Goal: Submit feedback/report problem: Submit feedback/report problem

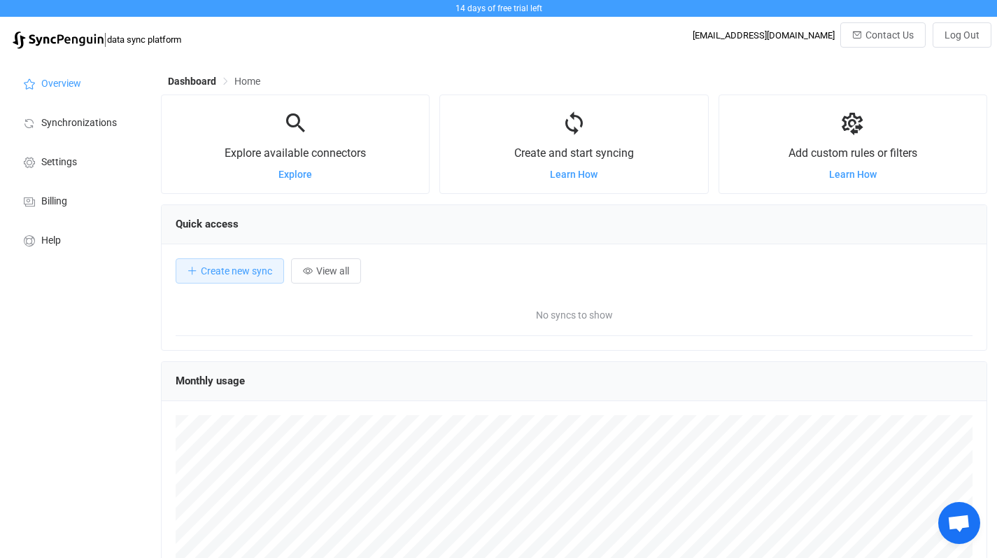
scroll to position [271, 826]
click at [572, 127] on icon at bounding box center [574, 124] width 26 height 26
click at [84, 130] on li "Synchronizations" at bounding box center [77, 121] width 140 height 39
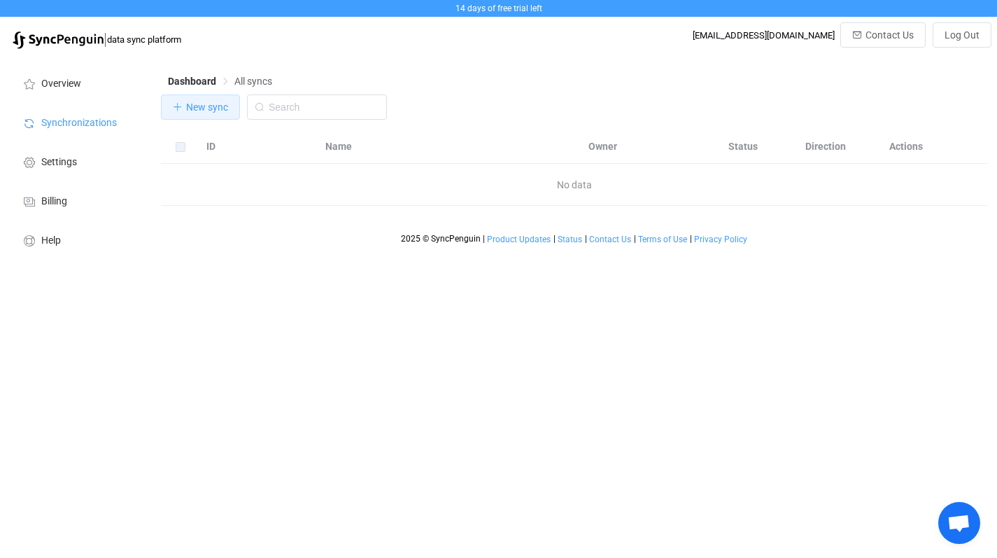
click at [206, 110] on span "New sync" at bounding box center [207, 106] width 42 height 11
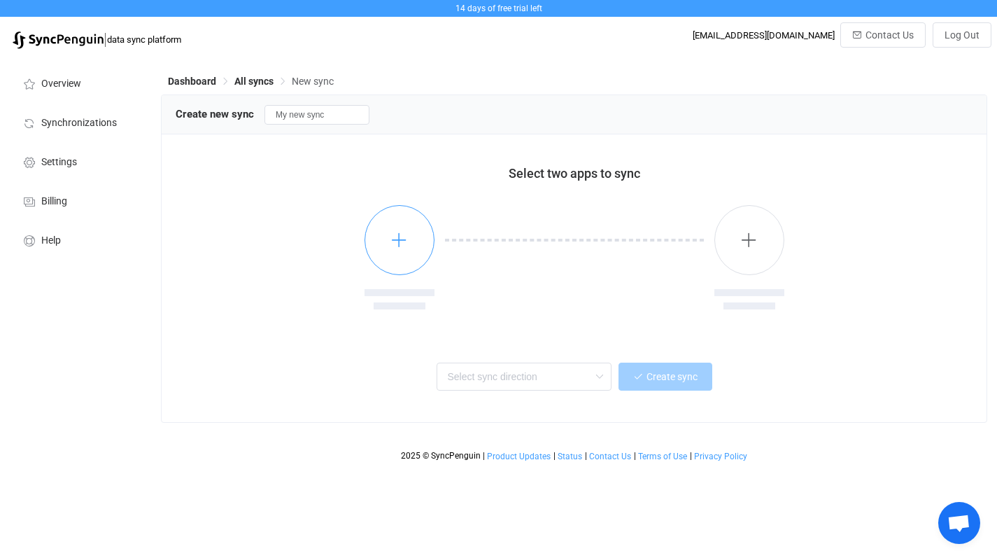
click at [407, 250] on button "button" at bounding box center [399, 240] width 70 height 70
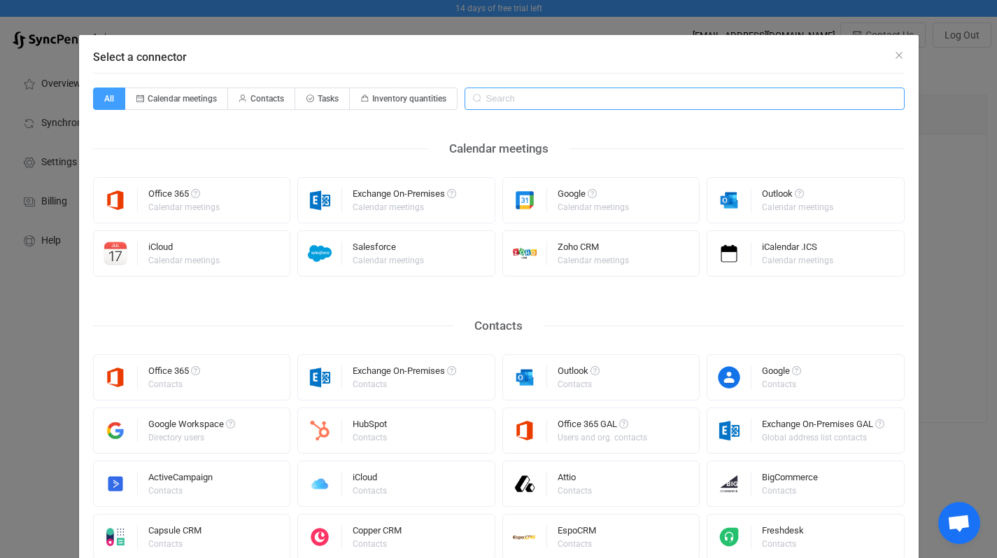
click at [523, 101] on input "Select a connector" at bounding box center [684, 98] width 440 height 22
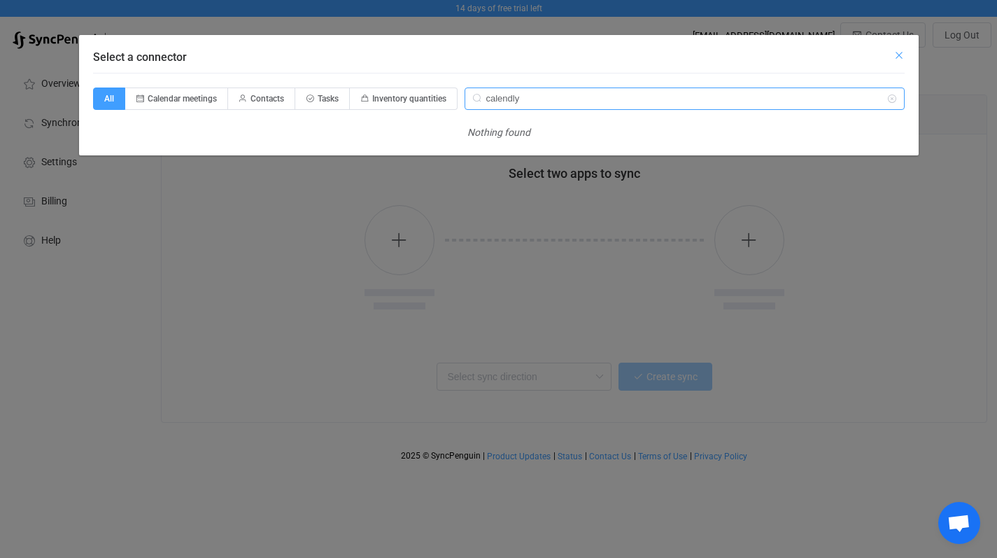
type input "calendly"
click at [902, 54] on icon "Close" at bounding box center [898, 55] width 11 height 11
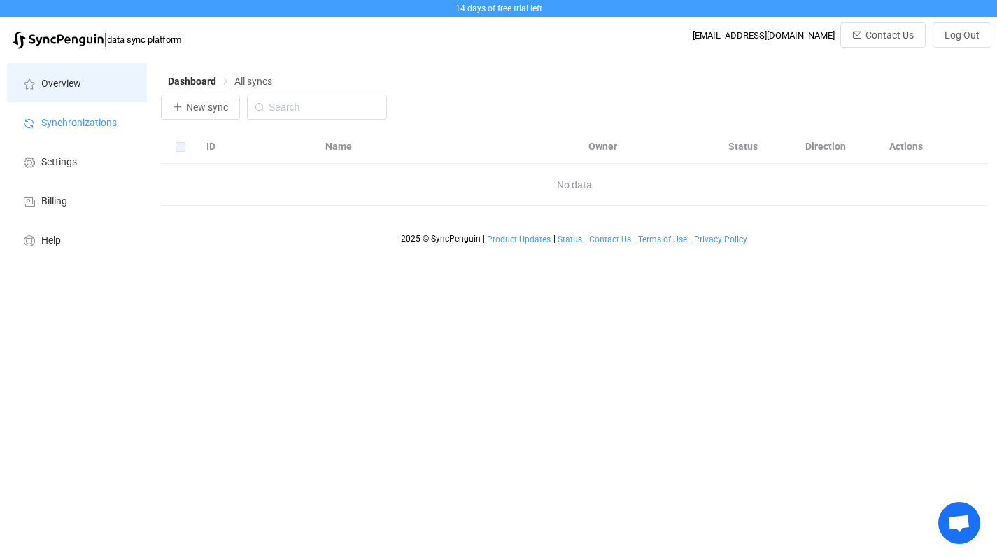
click at [53, 87] on span "Overview" at bounding box center [61, 83] width 40 height 11
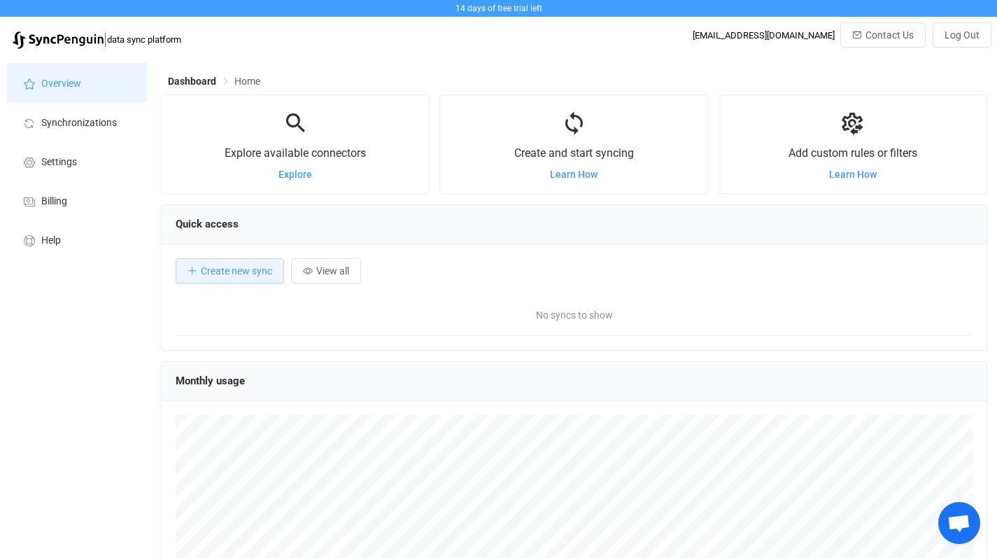
scroll to position [271, 826]
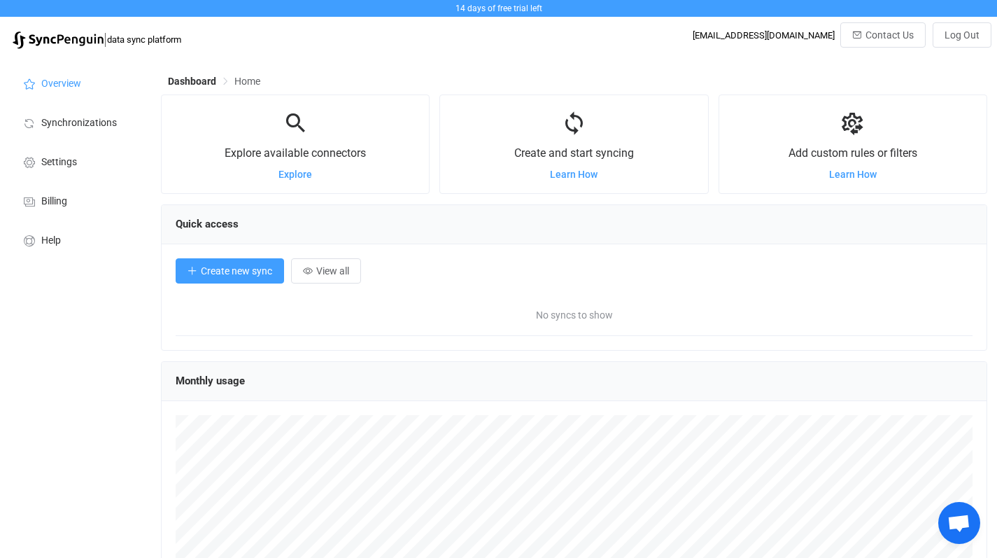
click at [227, 271] on span "Create new sync" at bounding box center [236, 270] width 71 height 11
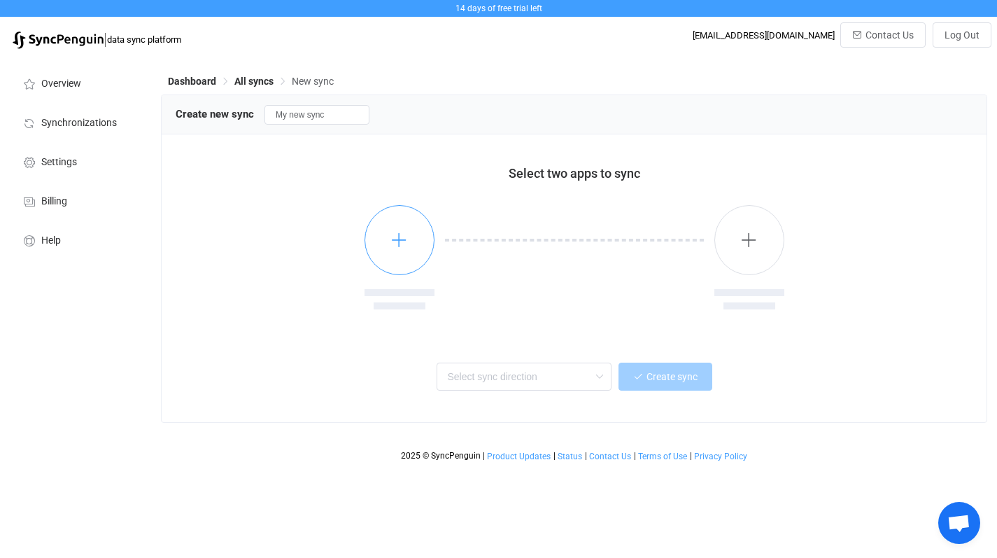
click at [405, 252] on button "button" at bounding box center [399, 240] width 70 height 70
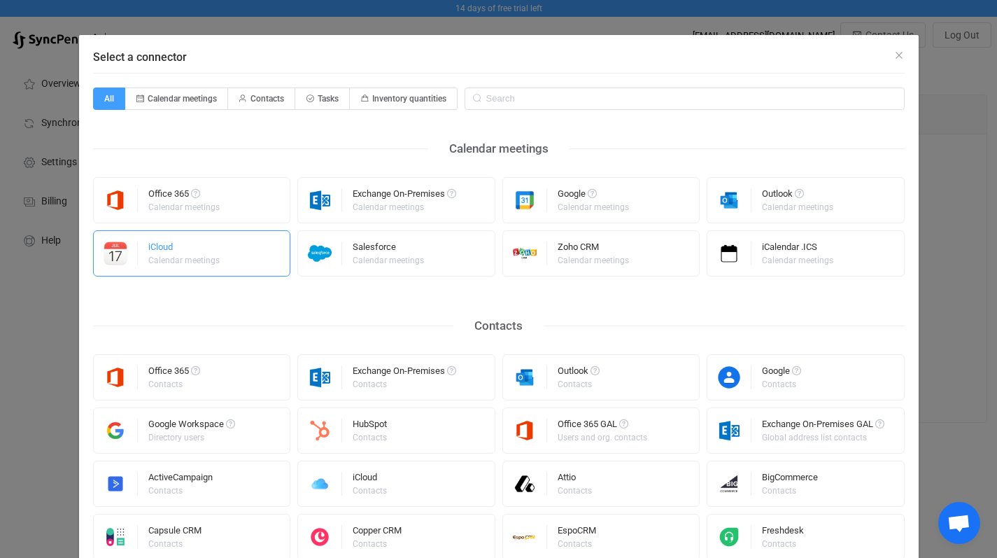
click at [180, 260] on div "Calendar meetings" at bounding box center [183, 260] width 71 height 8
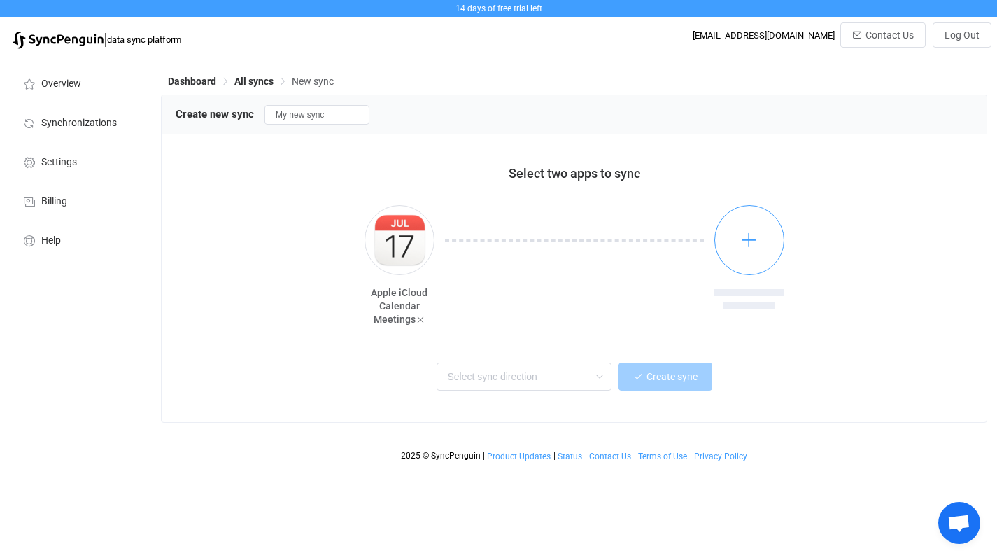
click at [750, 238] on icon "button" at bounding box center [748, 239] width 17 height 17
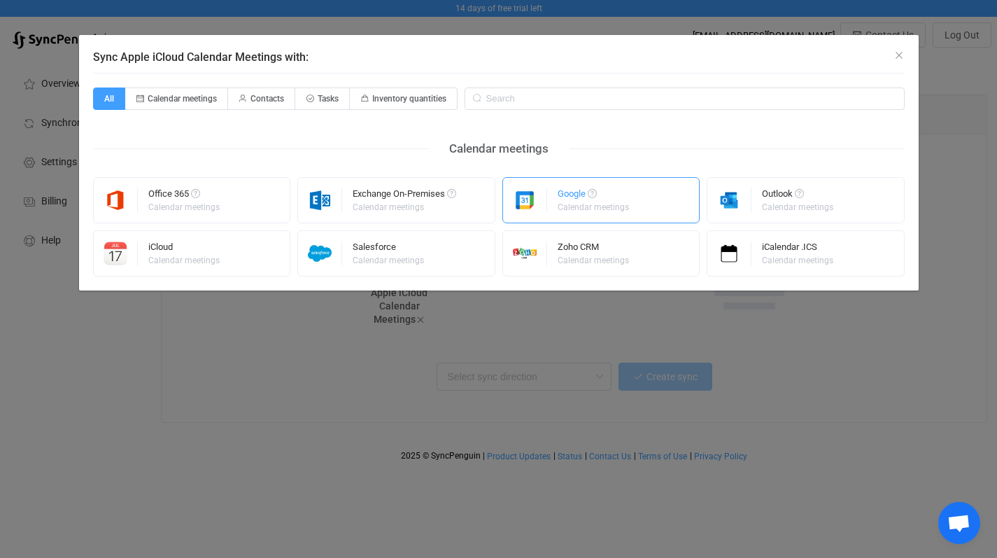
click at [584, 194] on div "Google" at bounding box center [594, 196] width 73 height 14
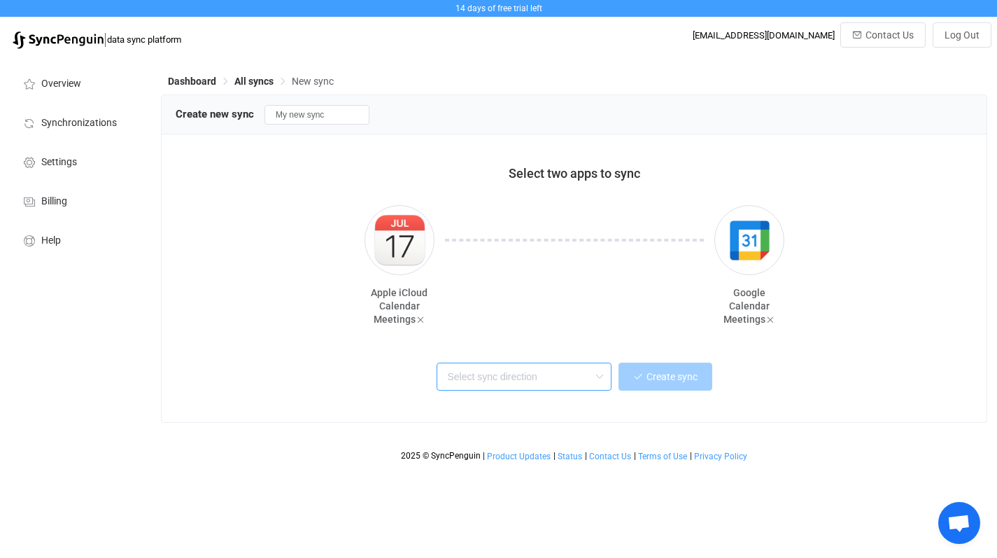
click at [534, 382] on input "text" at bounding box center [524, 376] width 175 height 28
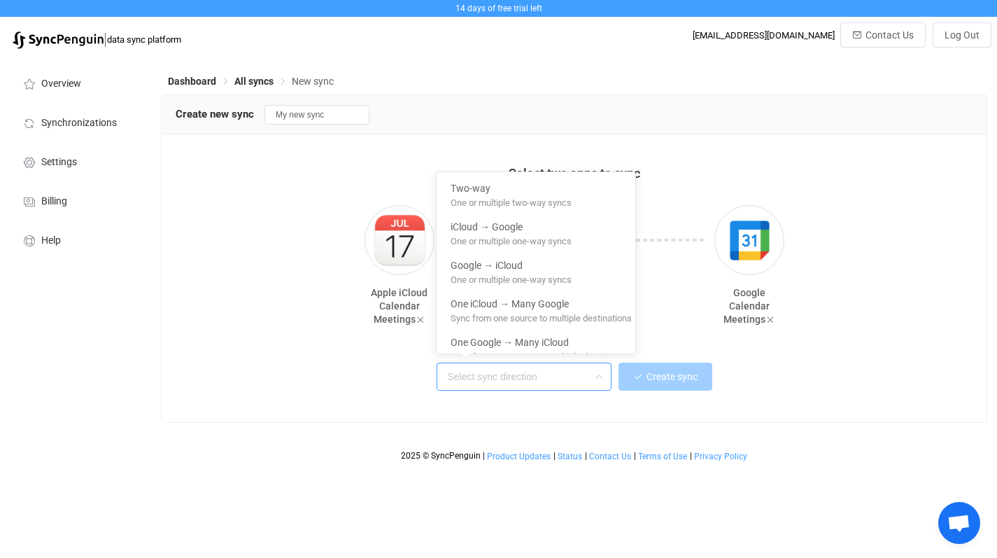
click at [534, 382] on input "text" at bounding box center [524, 376] width 175 height 28
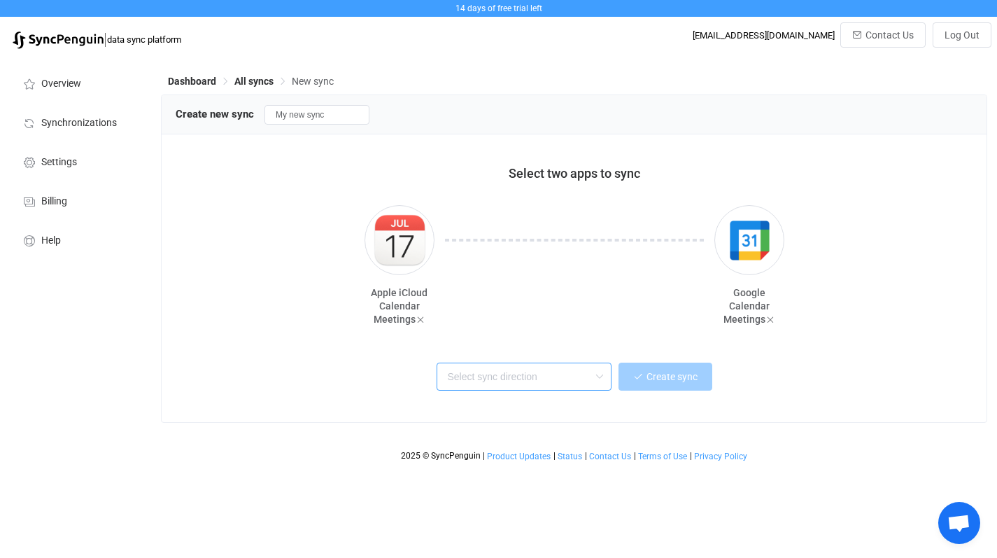
click at [530, 378] on input "text" at bounding box center [524, 376] width 175 height 28
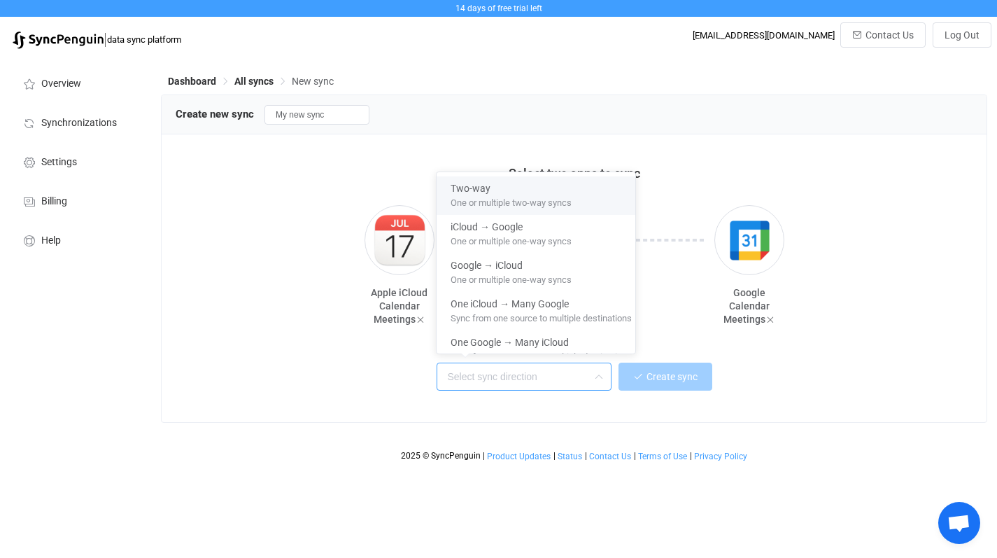
click at [501, 194] on span "One or multiple two-way syncs" at bounding box center [511, 199] width 121 height 15
type input "Two-way"
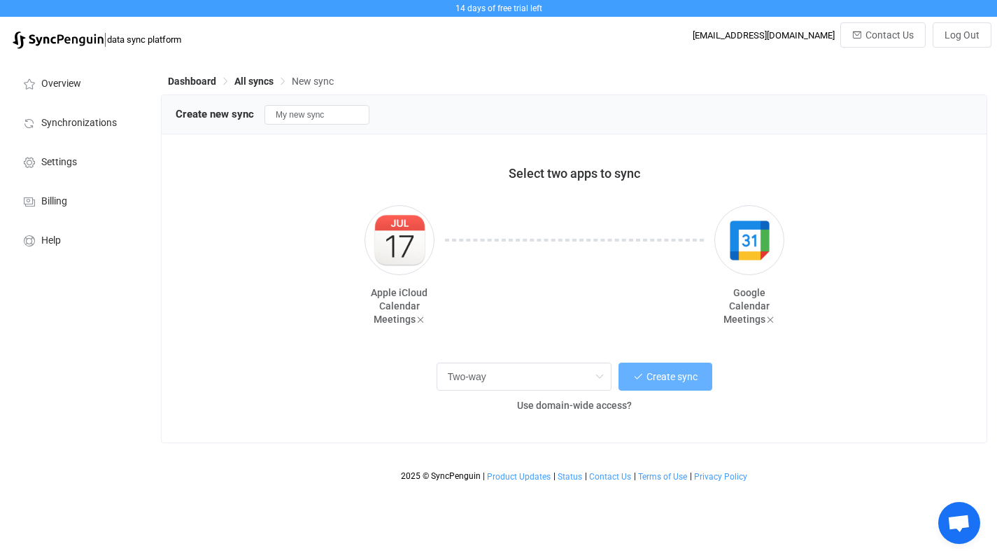
click at [676, 376] on span "Create sync" at bounding box center [671, 376] width 51 height 11
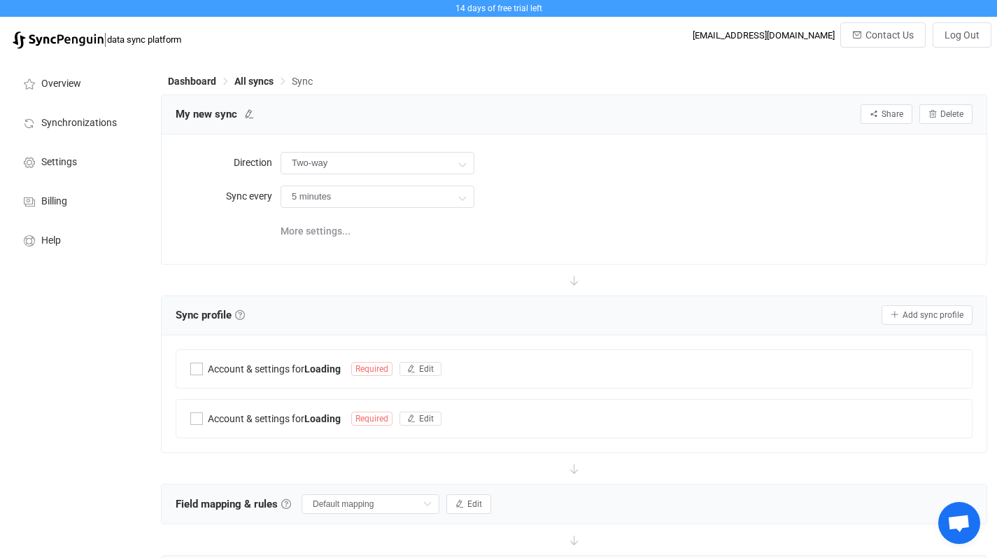
type input "10 minutes"
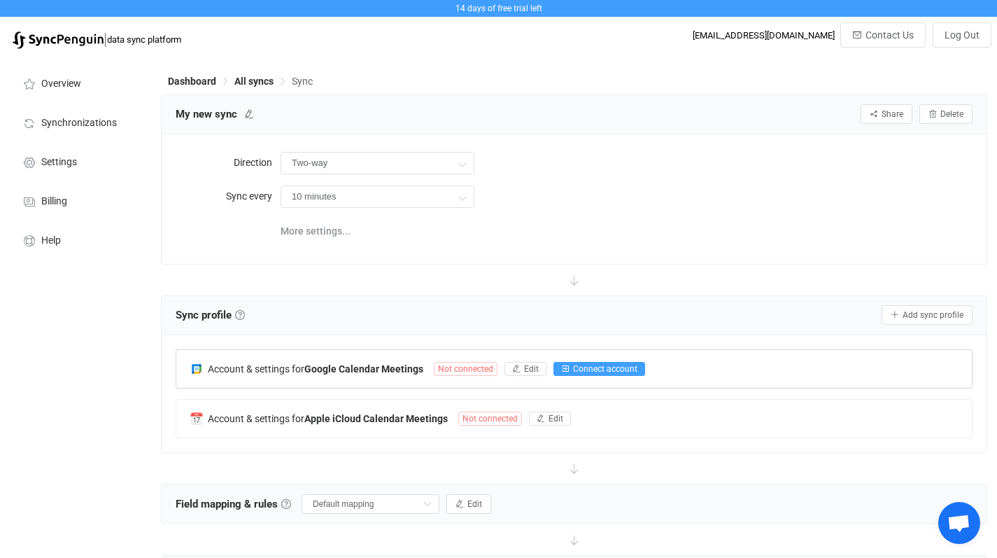
click at [593, 364] on span "Connect account" at bounding box center [605, 369] width 64 height 10
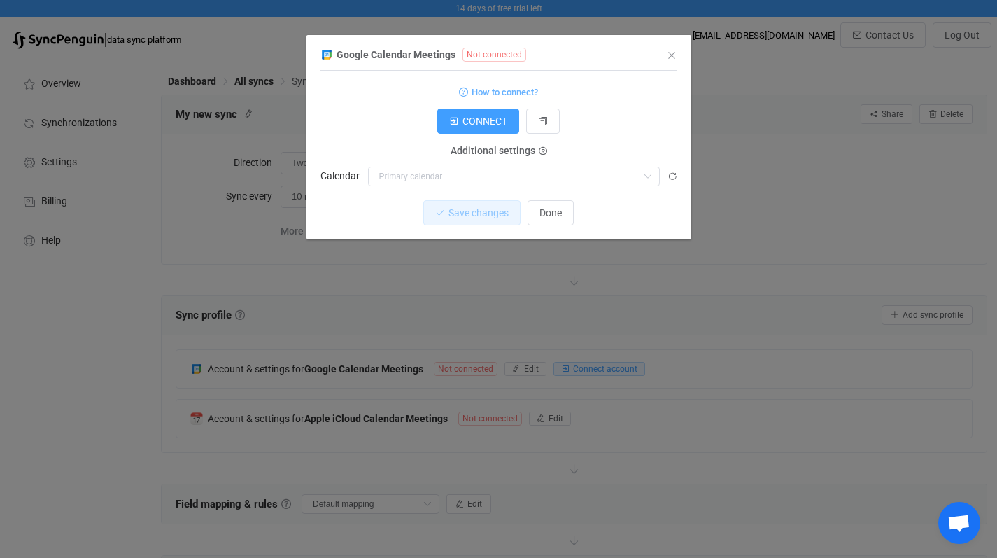
scroll to position [62, 0]
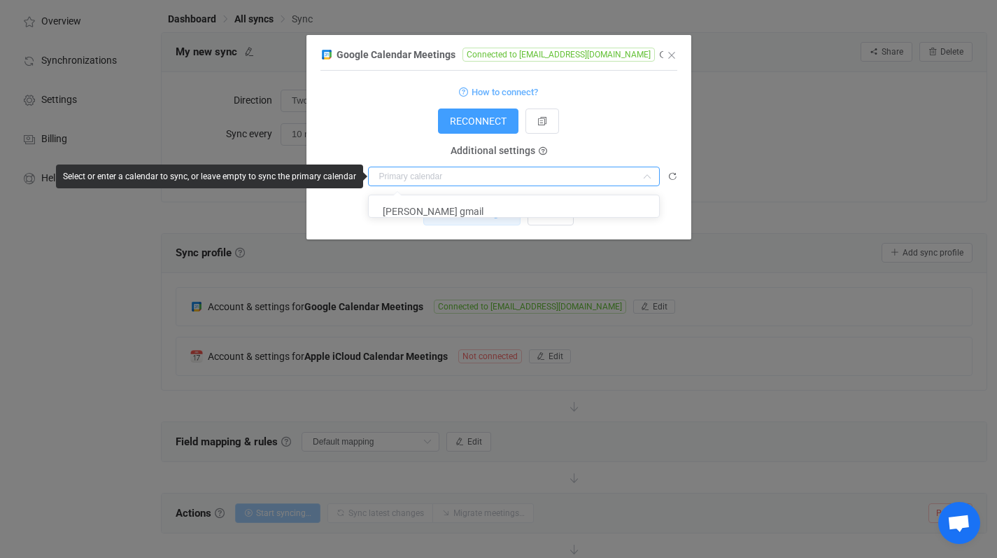
click at [436, 180] on input "dialog" at bounding box center [514, 176] width 292 height 20
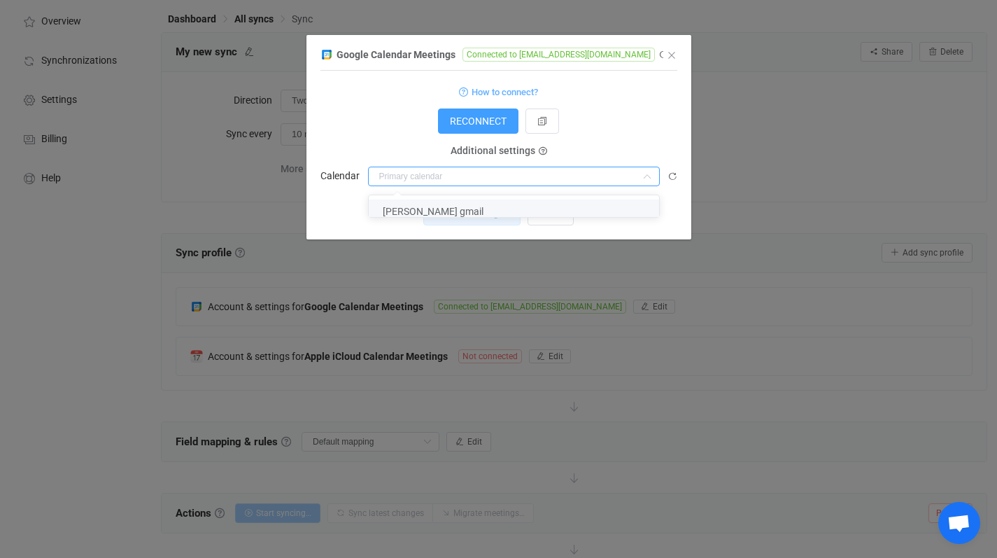
click at [432, 208] on span "Alonso's gmail" at bounding box center [433, 211] width 101 height 11
type input "Alonso's gmail"
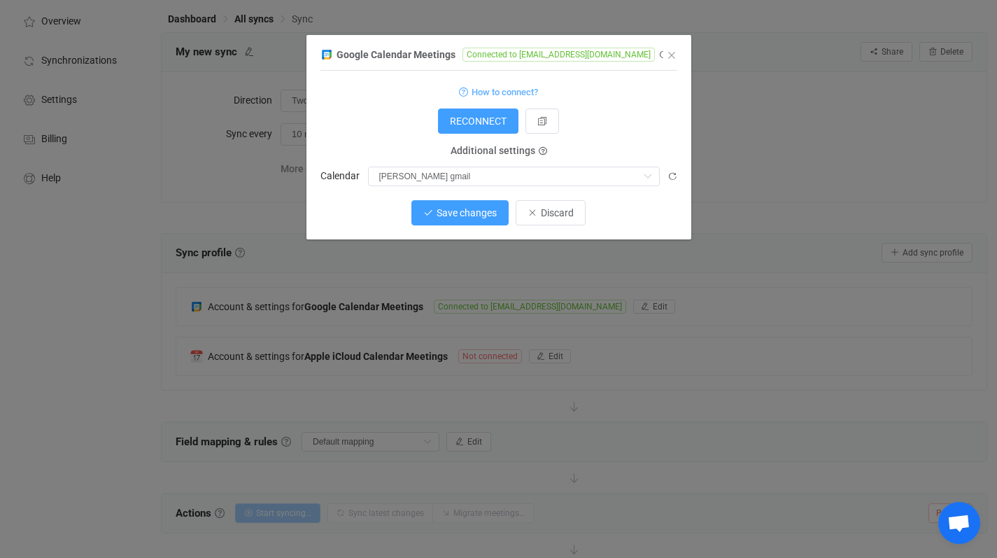
click at [462, 210] on span "Save changes" at bounding box center [467, 212] width 60 height 11
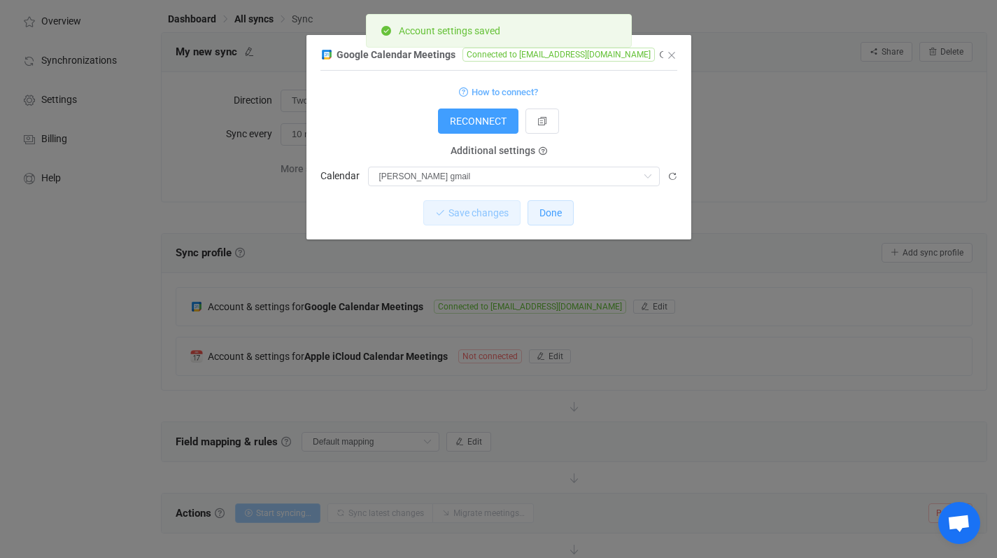
click at [550, 217] on span "Done" at bounding box center [550, 212] width 22 height 11
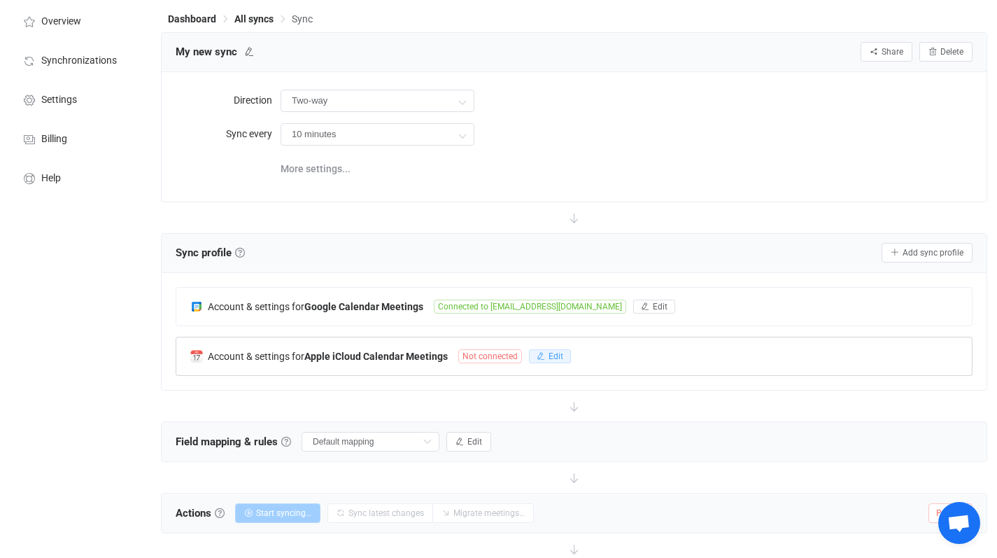
click at [542, 358] on icon "button" at bounding box center [541, 356] width 8 height 8
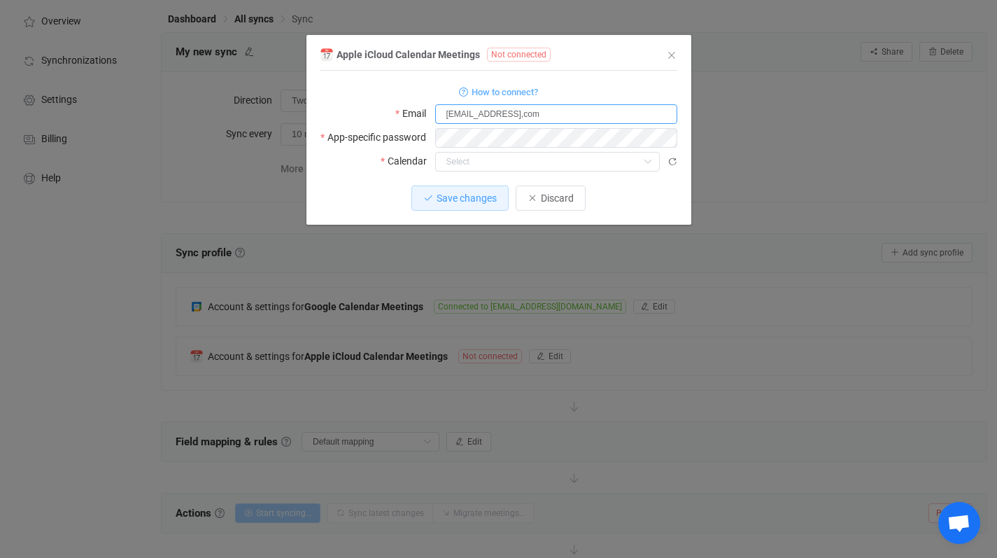
drag, startPoint x: 504, startPoint y: 114, endPoint x: 504, endPoint y: 125, distance: 10.5
click at [504, 114] on input "akibsi@icloud,com" at bounding box center [556, 114] width 242 height 20
type input "akibsi@icloud.com"
click at [477, 163] on input "dialog" at bounding box center [547, 162] width 225 height 20
click at [522, 275] on div "Apple iCloud Calendar Meetings Not connected 1 { { "username": "akibsi@icloud.c…" at bounding box center [498, 279] width 997 height 558
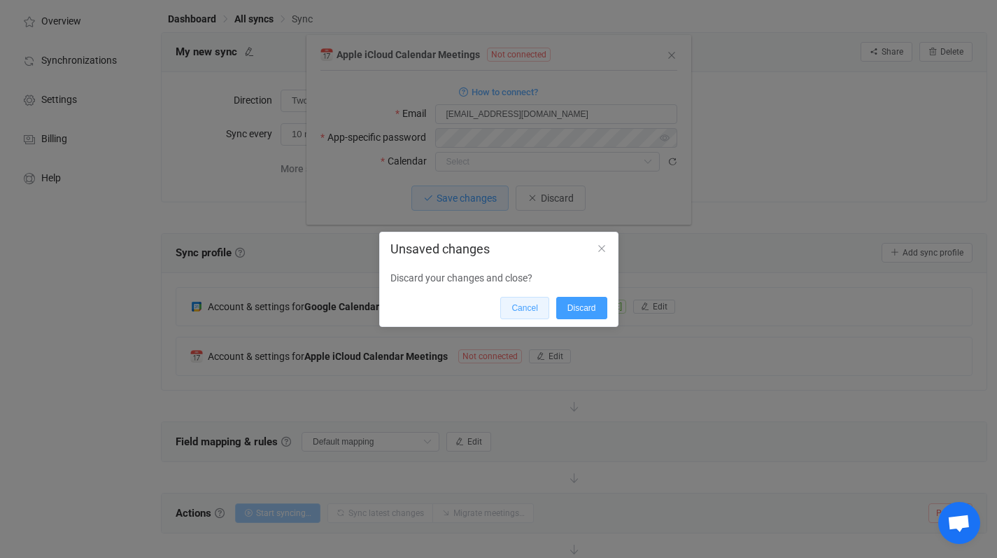
click at [525, 306] on span "Cancel" at bounding box center [524, 308] width 26 height 10
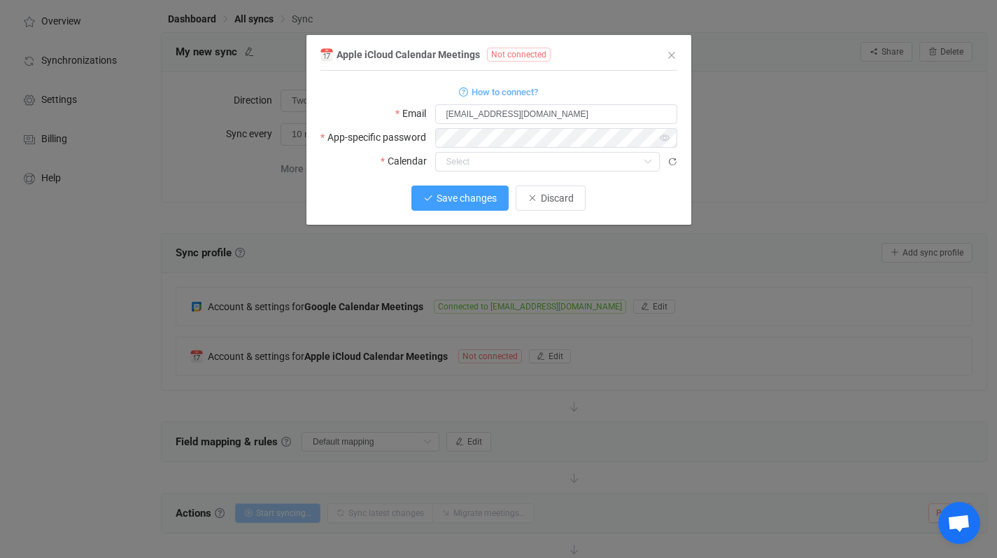
click at [476, 199] on span "Save changes" at bounding box center [467, 197] width 60 height 11
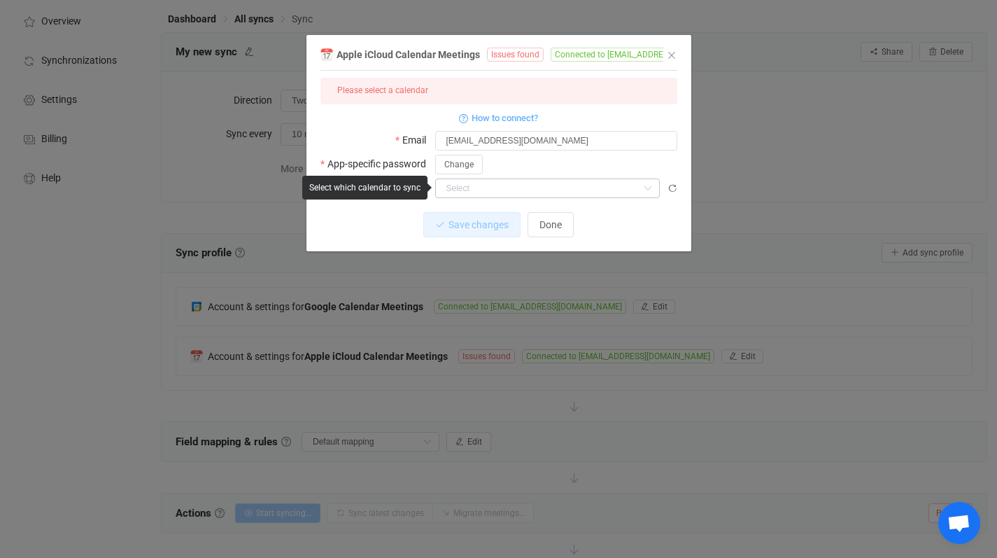
click at [648, 187] on icon "dialog" at bounding box center [647, 188] width 17 height 20
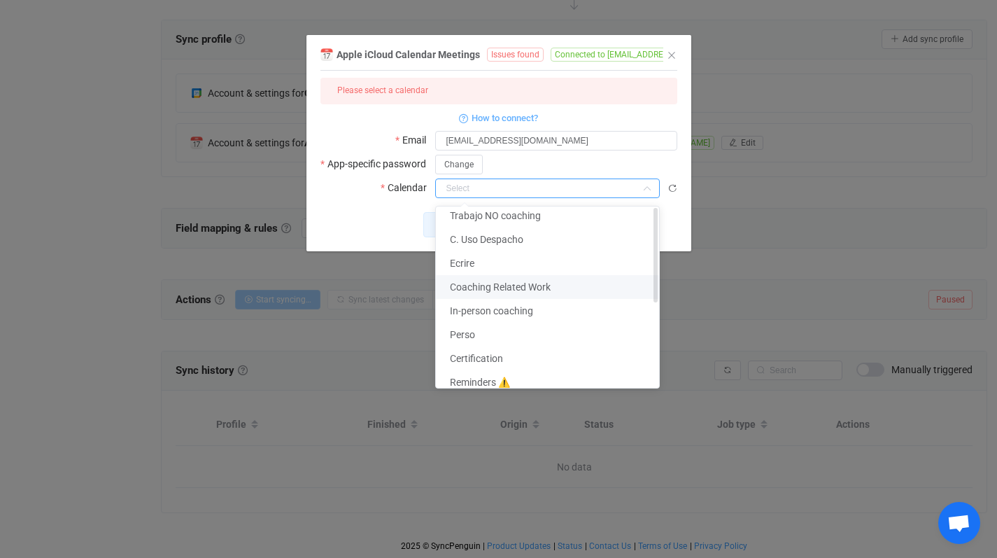
scroll to position [0, 0]
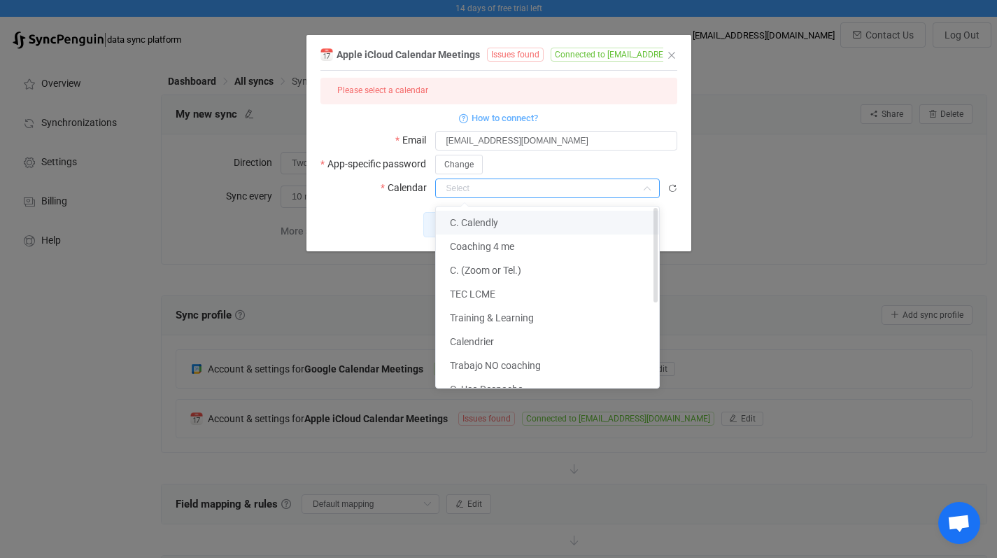
click at [508, 227] on li "C. Calendly" at bounding box center [553, 223] width 234 height 24
type input "C. Calendly"
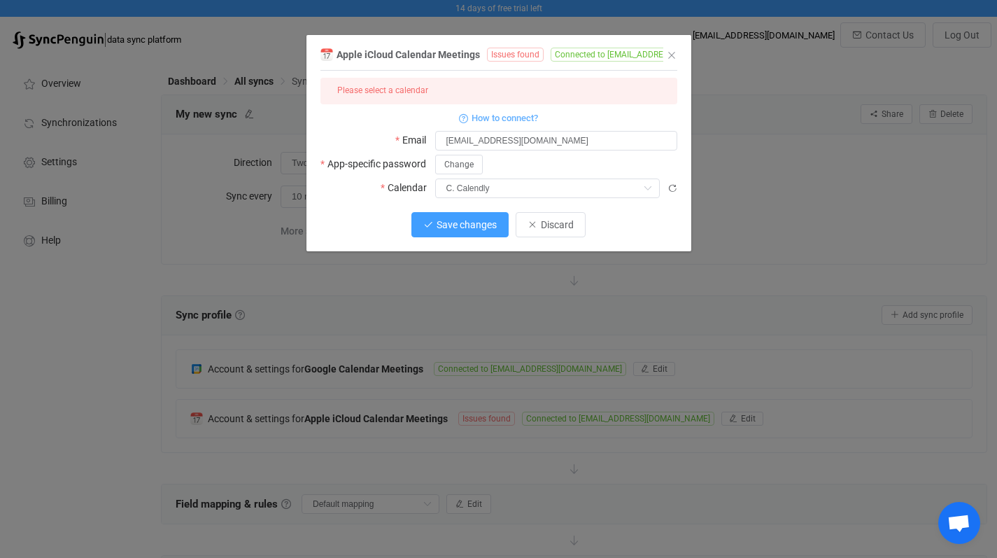
click at [460, 227] on span "Save changes" at bounding box center [467, 224] width 60 height 11
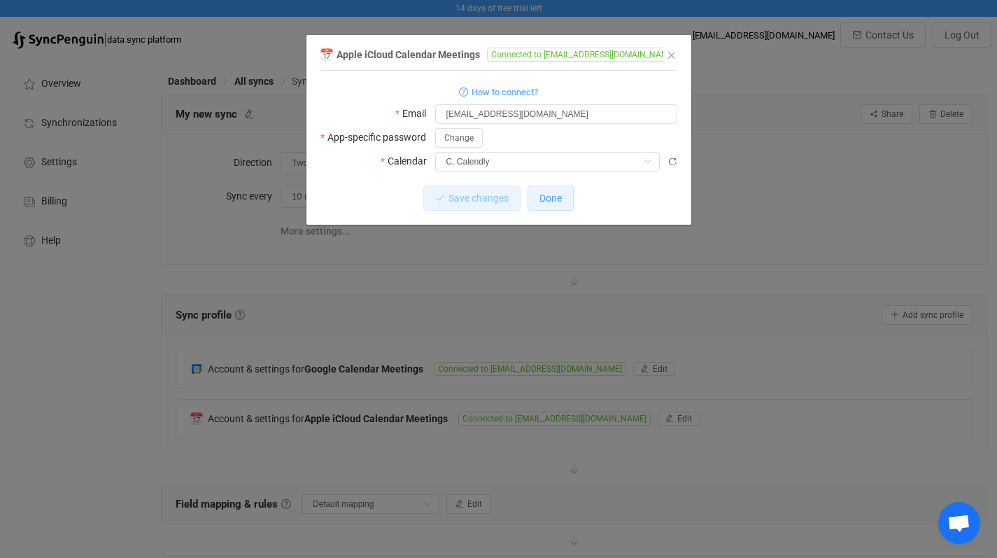
click at [551, 201] on span "Done" at bounding box center [550, 197] width 22 height 11
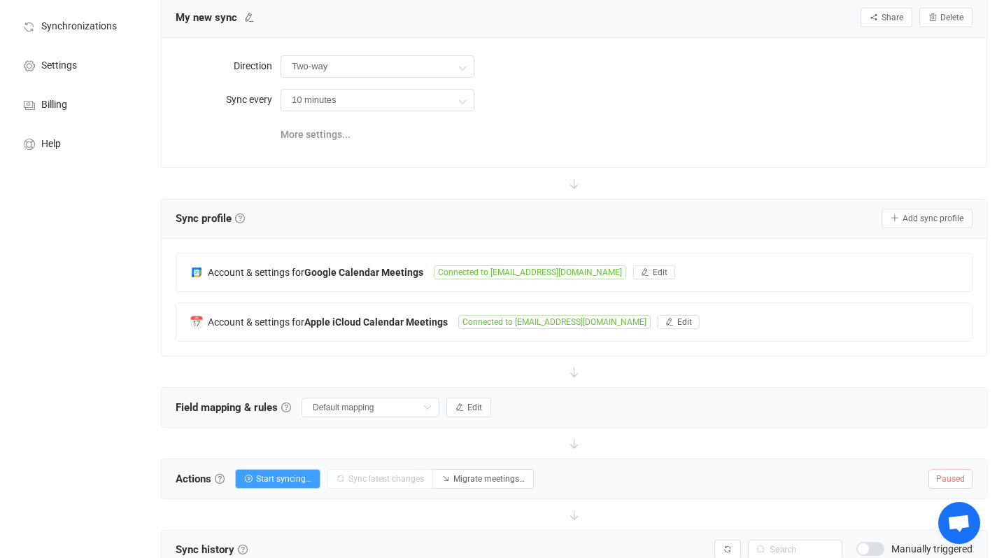
scroll to position [169, 0]
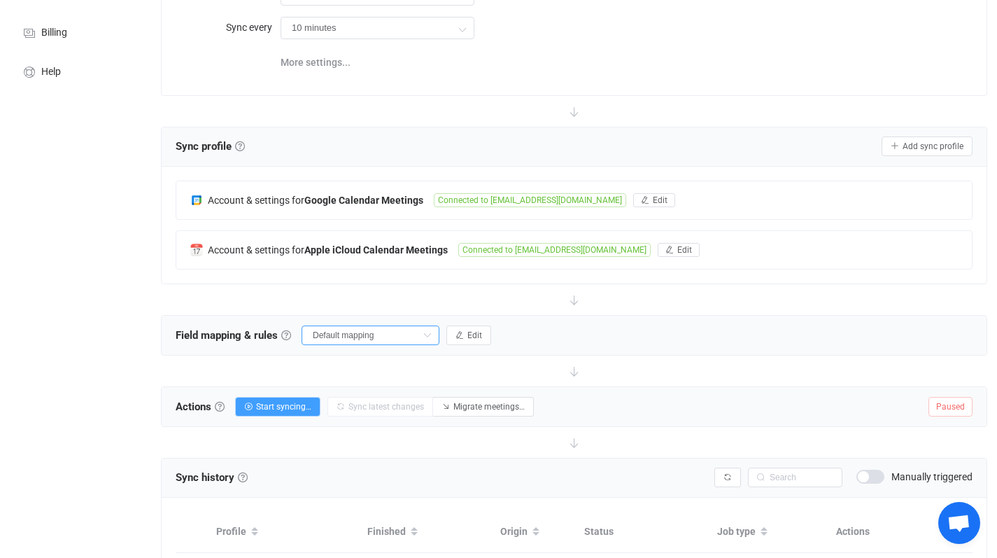
click at [383, 339] on input "Default mapping" at bounding box center [371, 335] width 138 height 20
click at [288, 402] on span "Start syncing…" at bounding box center [283, 407] width 55 height 10
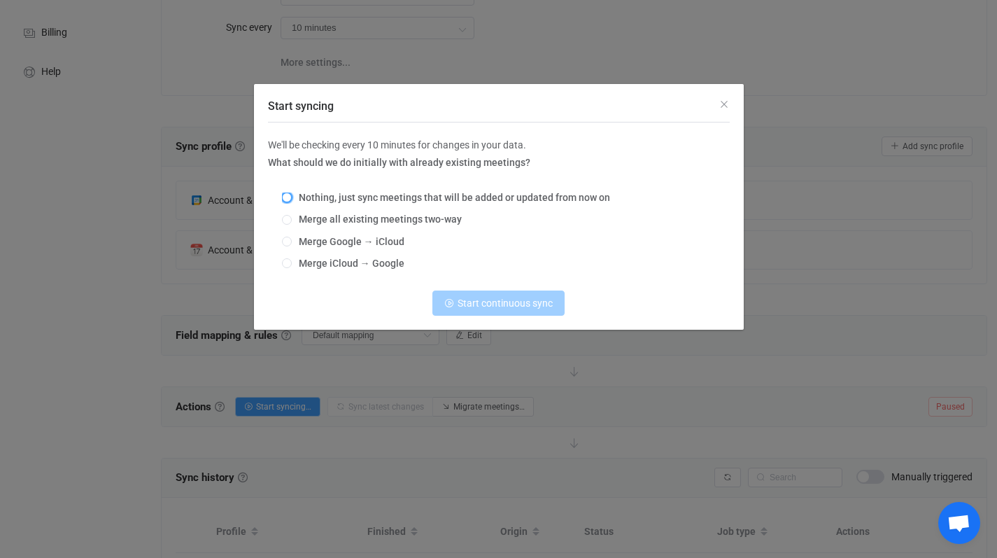
click at [288, 197] on span "Start syncing" at bounding box center [287, 197] width 10 height 10
click at [288, 197] on input "Nothing, just sync meetings that will be added or updated from now on" at bounding box center [287, 197] width 10 height 11
radio input "true"
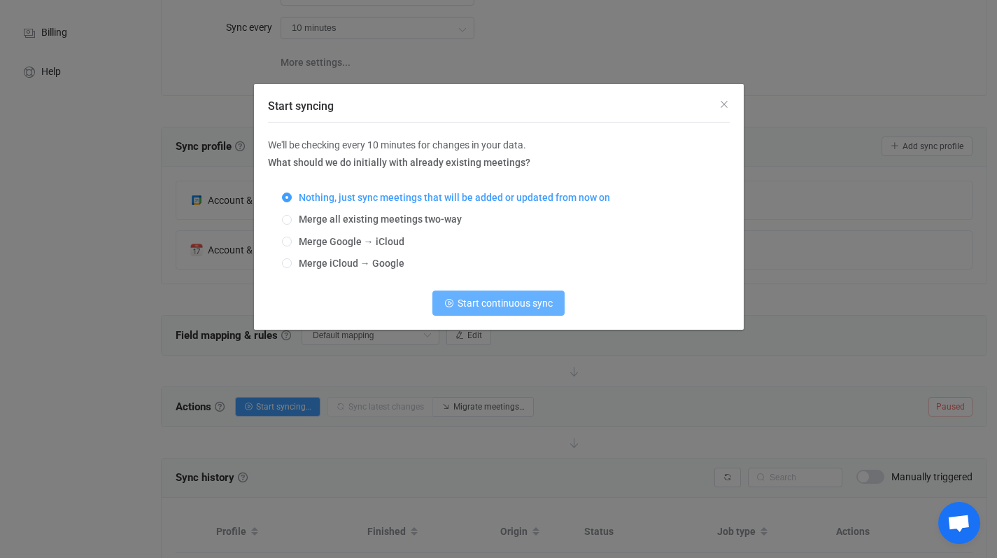
click at [513, 304] on span "Start continuous sync" at bounding box center [504, 302] width 95 height 11
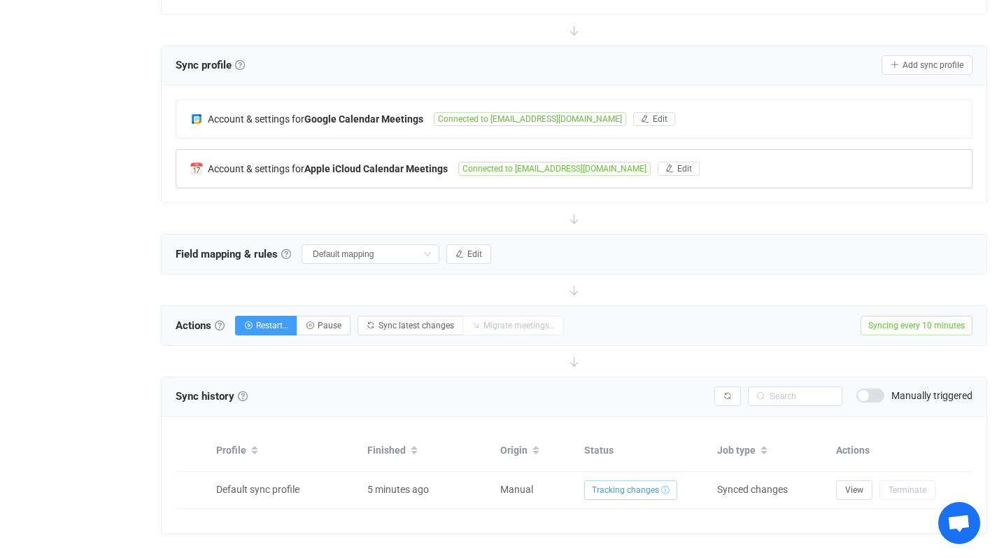
scroll to position [271, 0]
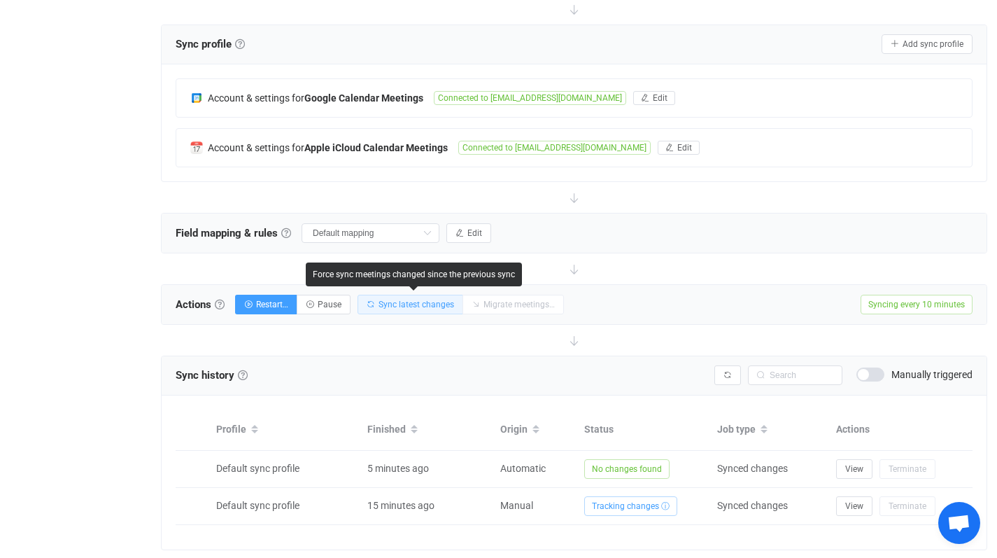
click at [423, 307] on span "Sync latest changes" at bounding box center [416, 304] width 76 height 10
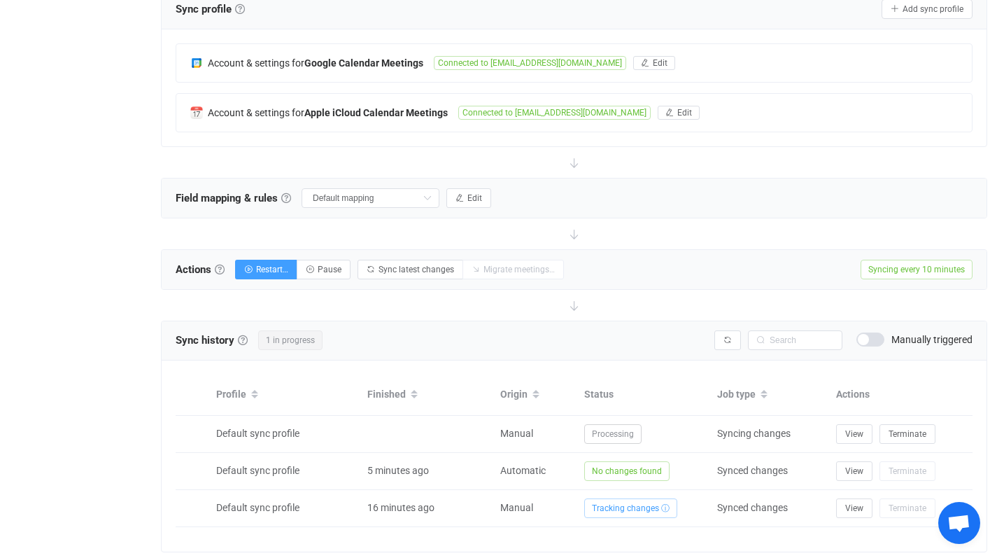
scroll to position [0, 0]
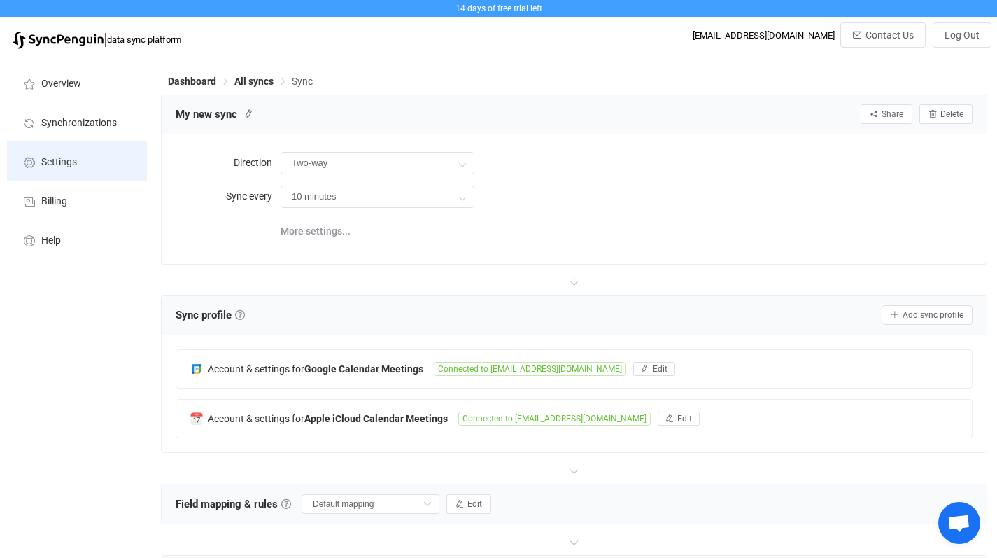
click at [48, 164] on span "Settings" at bounding box center [59, 162] width 36 height 11
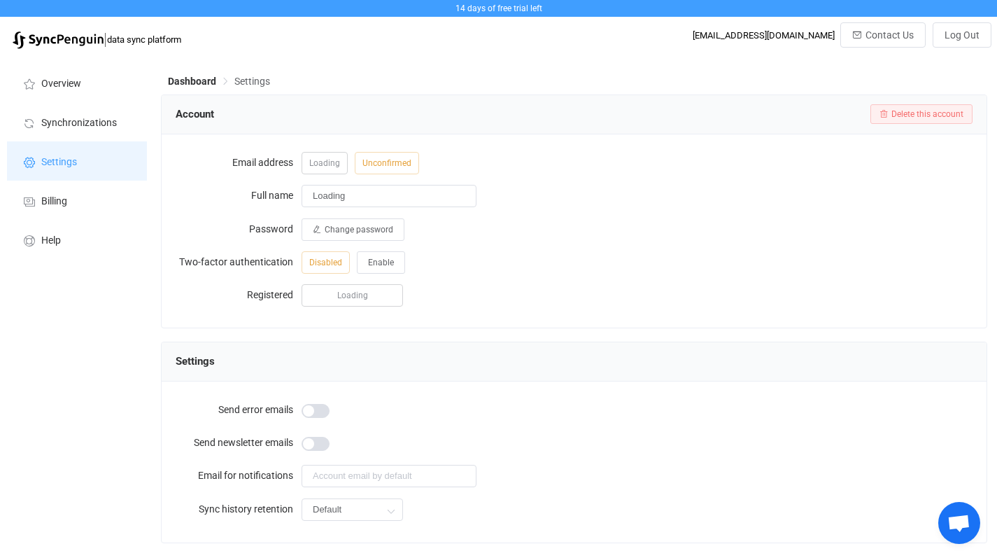
type input "[PERSON_NAME]"
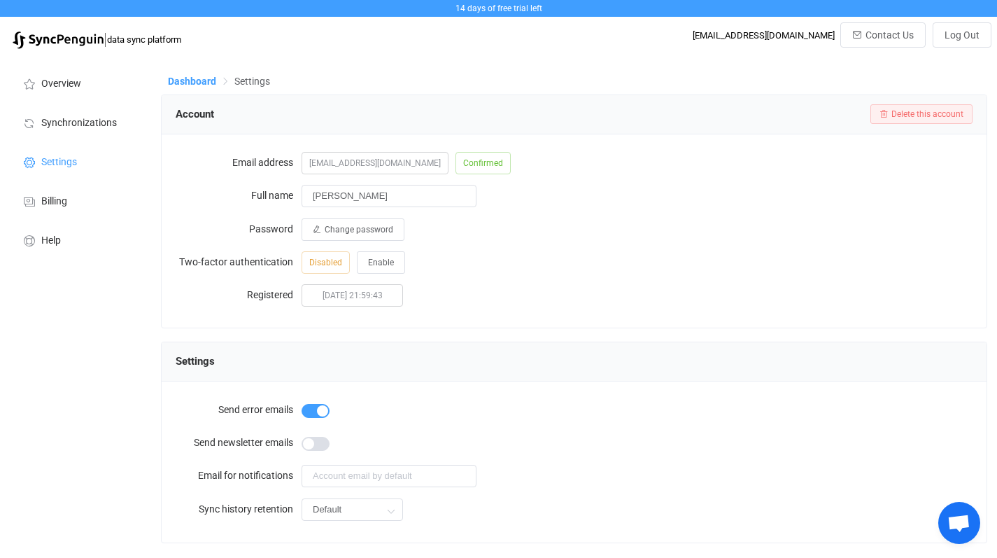
click at [190, 85] on span "Dashboard" at bounding box center [192, 81] width 48 height 11
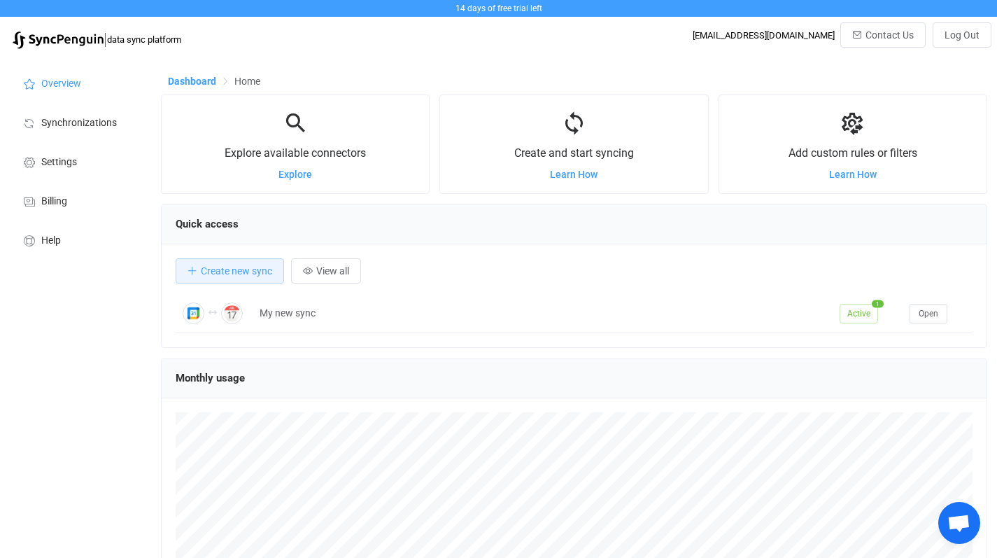
scroll to position [271, 826]
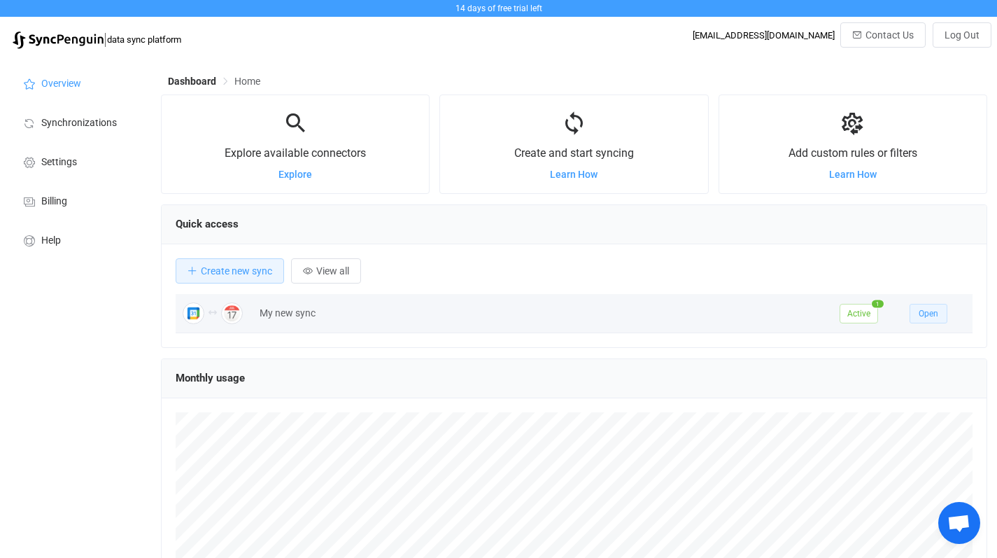
click at [932, 309] on span "Open" at bounding box center [928, 313] width 20 height 10
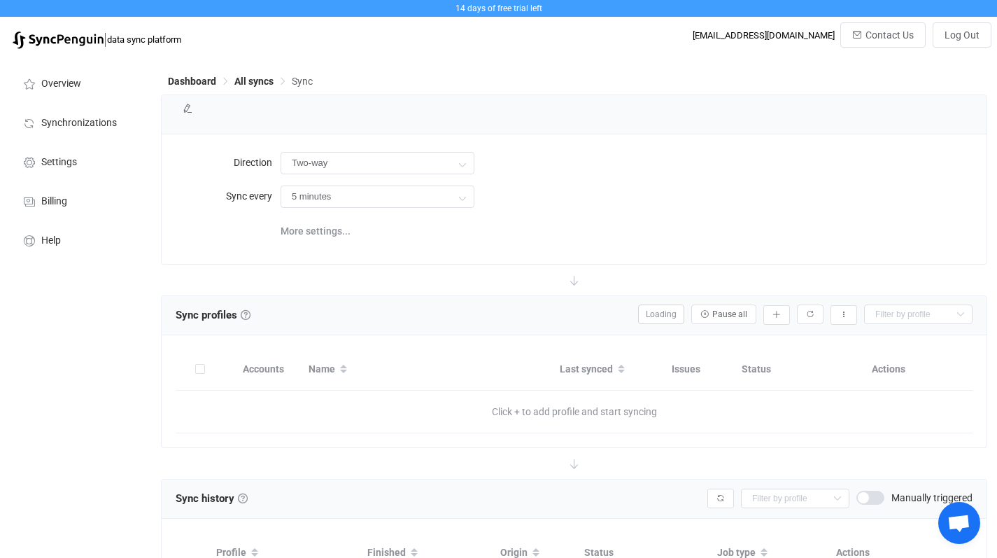
type input "10 minutes"
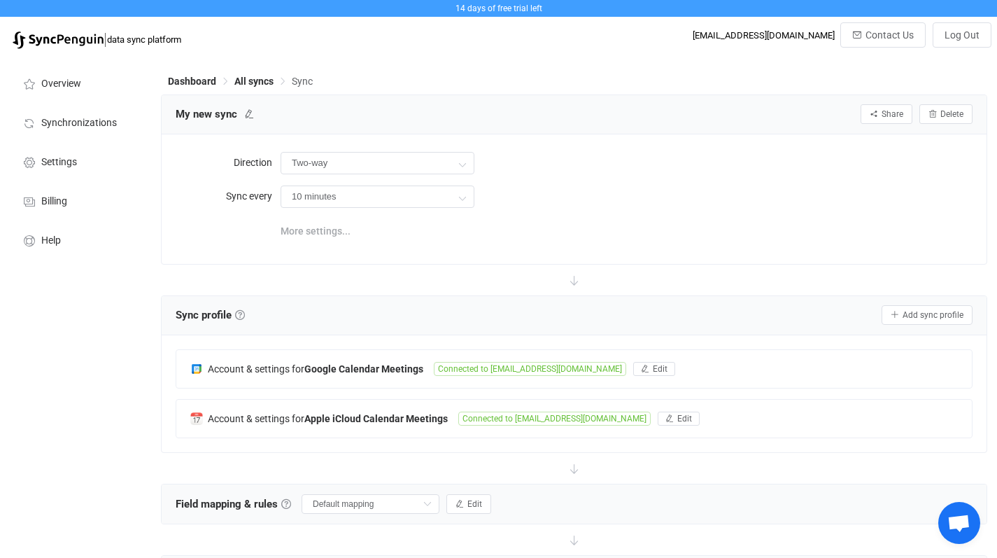
click at [314, 234] on span "More settings..." at bounding box center [316, 231] width 70 height 28
click at [310, 82] on span "Sync" at bounding box center [302, 81] width 21 height 11
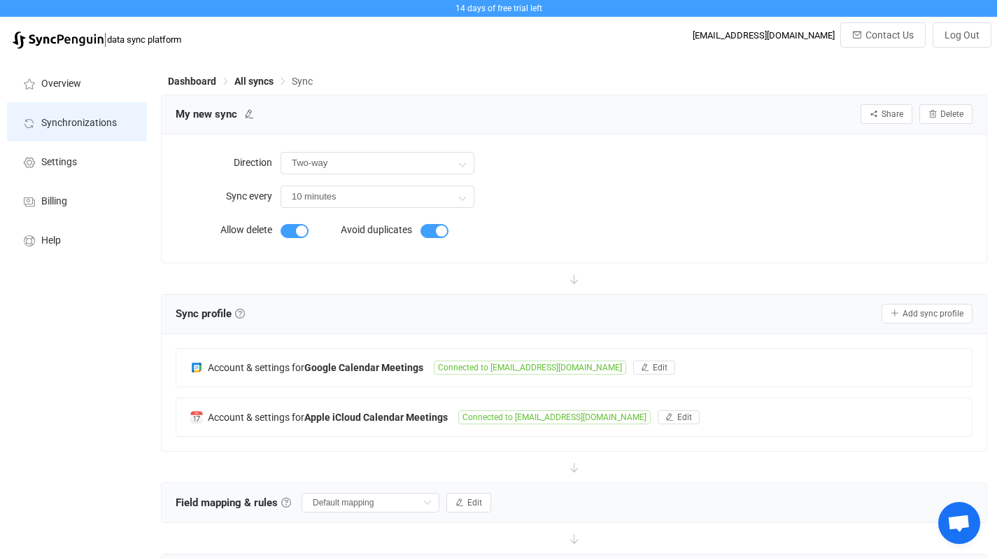
click at [64, 125] on span "Synchronizations" at bounding box center [79, 123] width 76 height 11
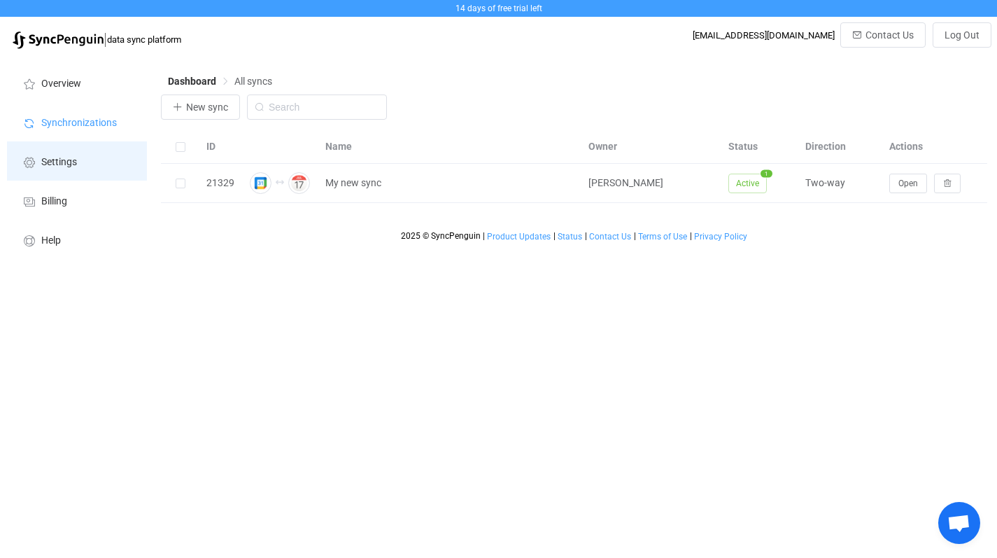
click at [66, 160] on span "Settings" at bounding box center [59, 162] width 36 height 11
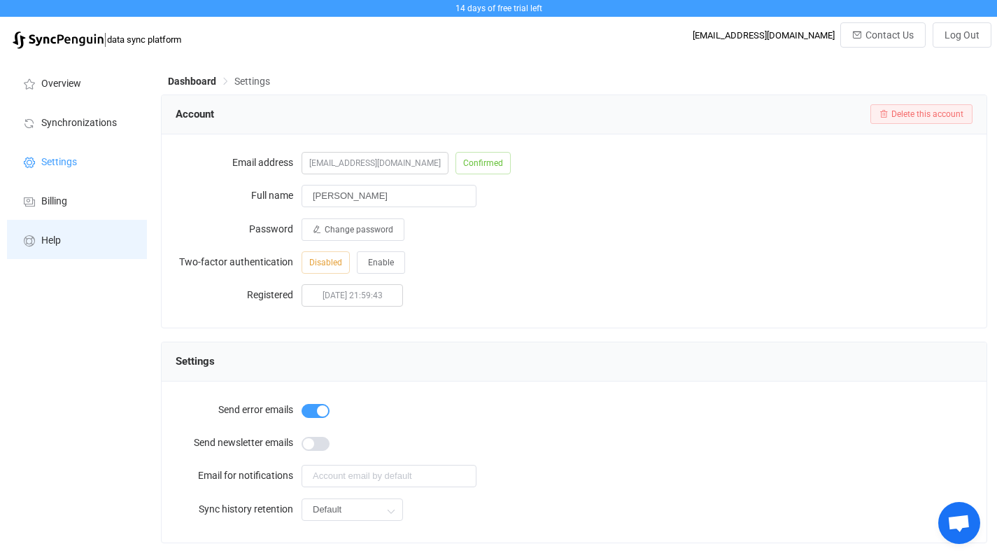
click at [55, 247] on li "Help" at bounding box center [77, 239] width 140 height 39
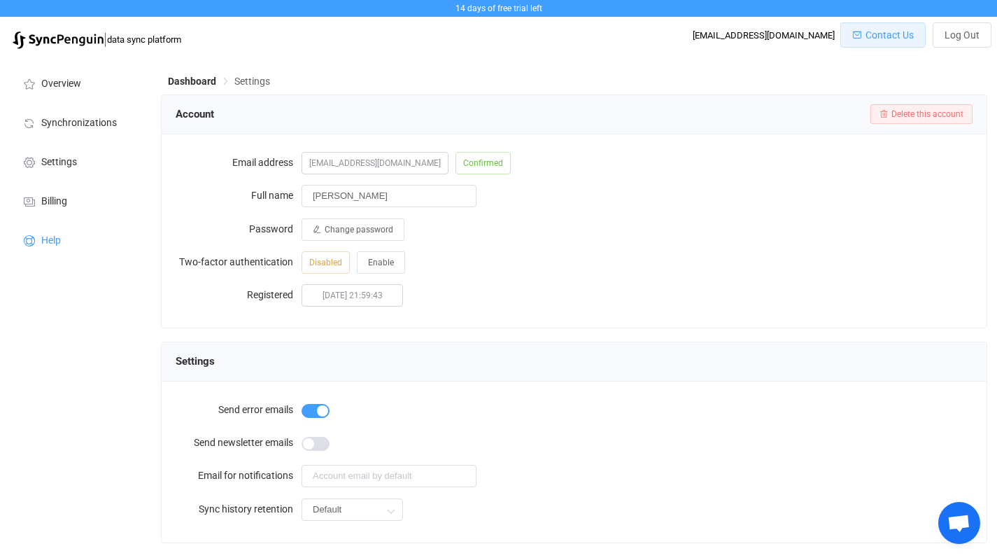
click at [895, 39] on span "Contact Us" at bounding box center [889, 34] width 48 height 11
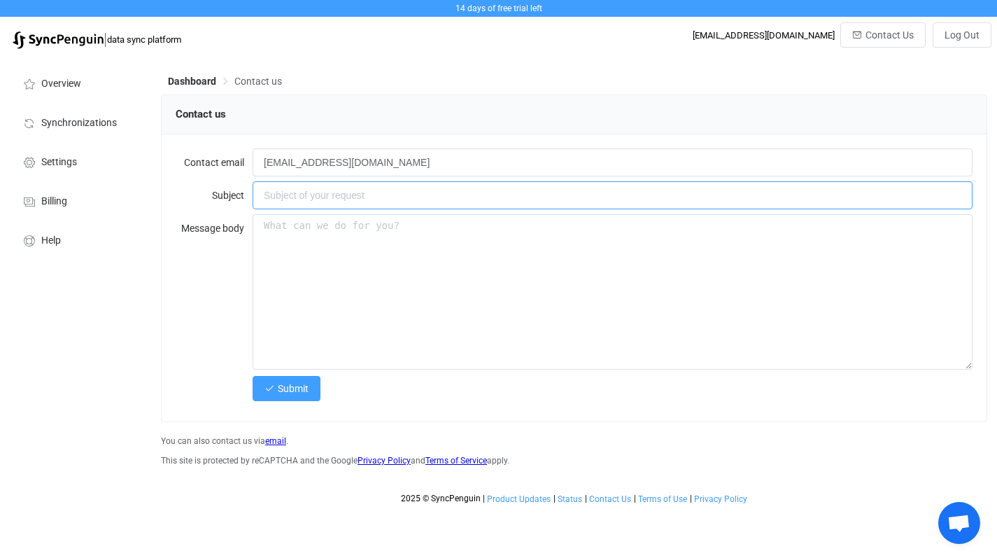
click at [334, 197] on input "text" at bounding box center [613, 195] width 720 height 28
drag, startPoint x: 264, startPoint y: 194, endPoint x: 632, endPoint y: 214, distance: 368.5
click at [632, 214] on form "Contact email [EMAIL_ADDRESS][DOMAIN_NAME] Subject Calendly did not block the t…" at bounding box center [574, 275] width 797 height 254
type input "Calendly did not block the times in which I already had scheduled events."
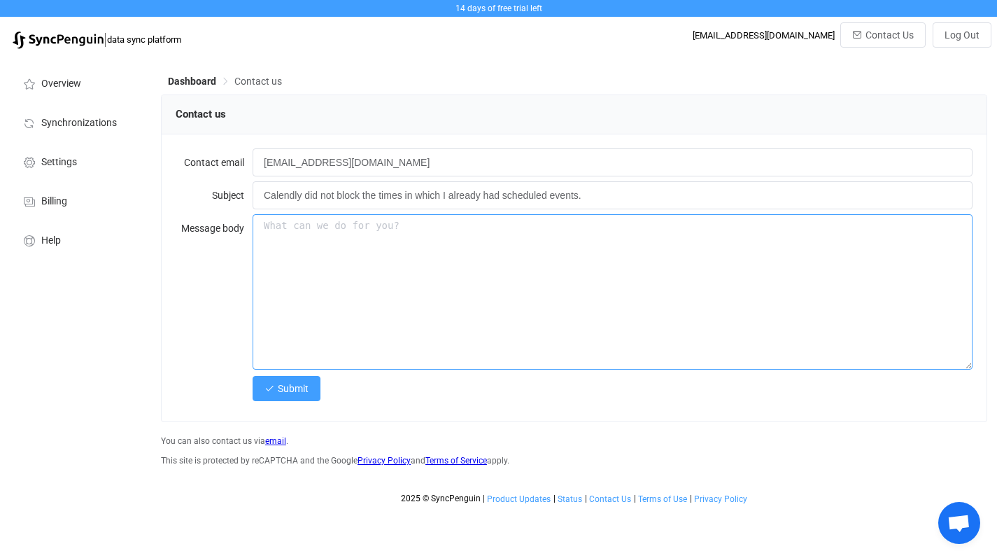
click at [404, 229] on textarea at bounding box center [613, 291] width 720 height 155
paste textarea "Calendly did not block the times in which I already had scheduled events."
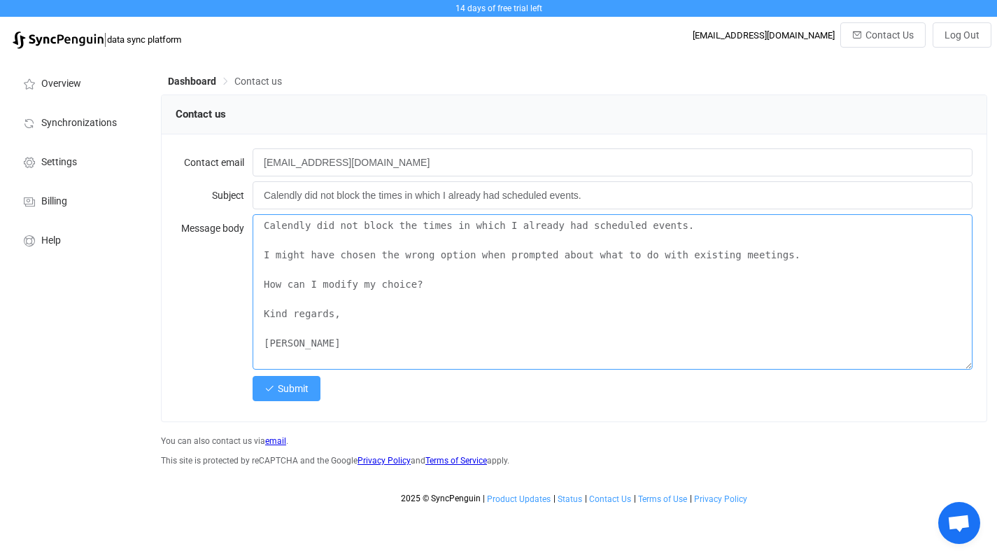
click at [427, 286] on textarea "Calendly did not block the times in which I already had scheduled events. I mig…" at bounding box center [613, 291] width 720 height 155
type textarea "Calendly did not block the times in which I already had scheduled events. I mig…"
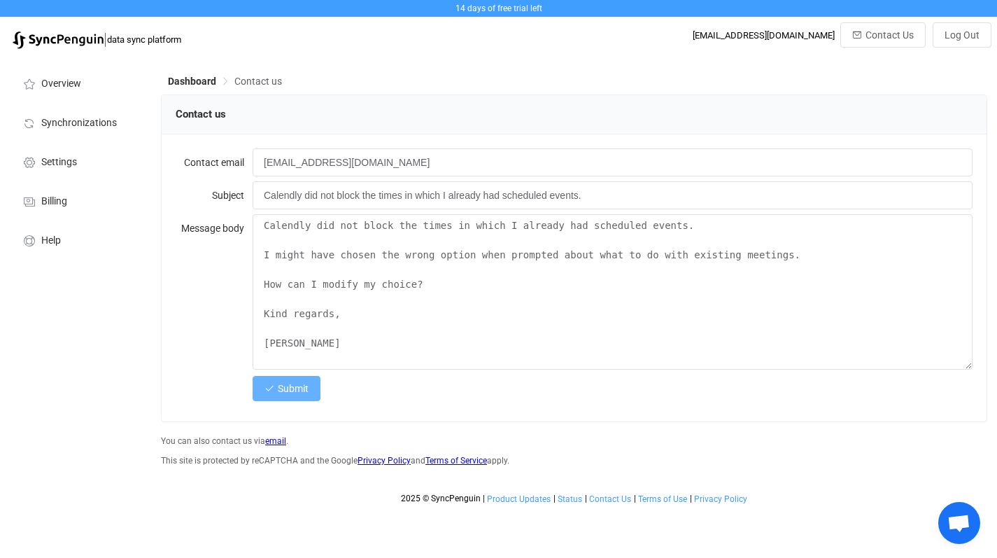
click at [302, 385] on span "Submit" at bounding box center [293, 388] width 31 height 11
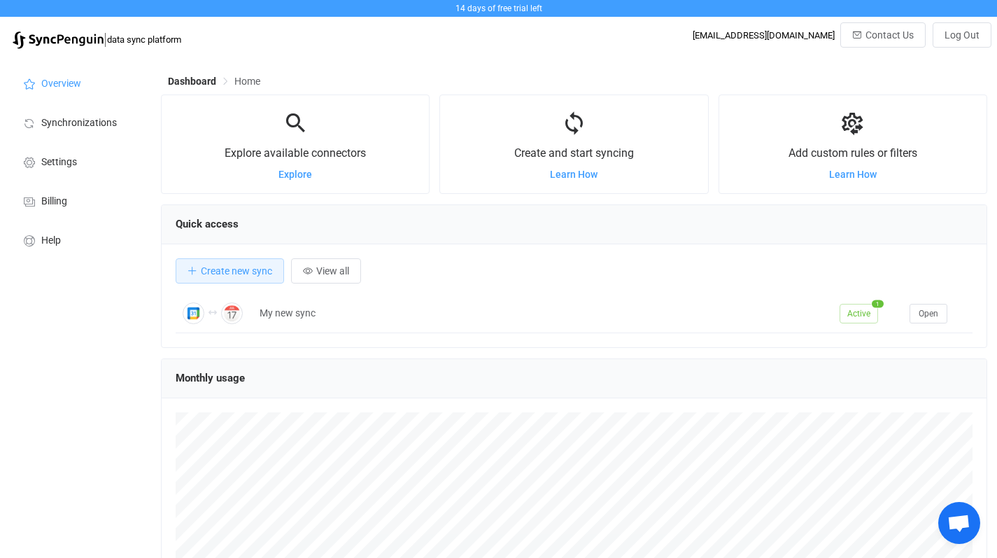
scroll to position [17, 0]
